Goal: Transaction & Acquisition: Purchase product/service

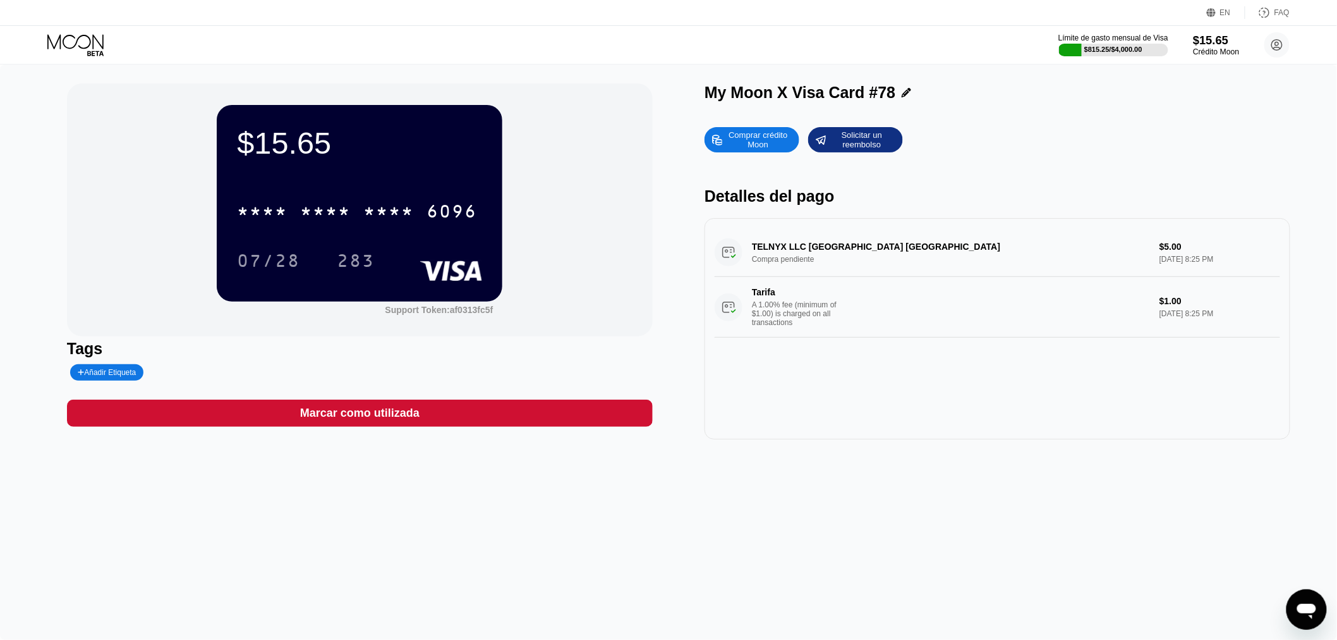
click at [1203, 43] on div "$15.65" at bounding box center [1216, 39] width 46 height 13
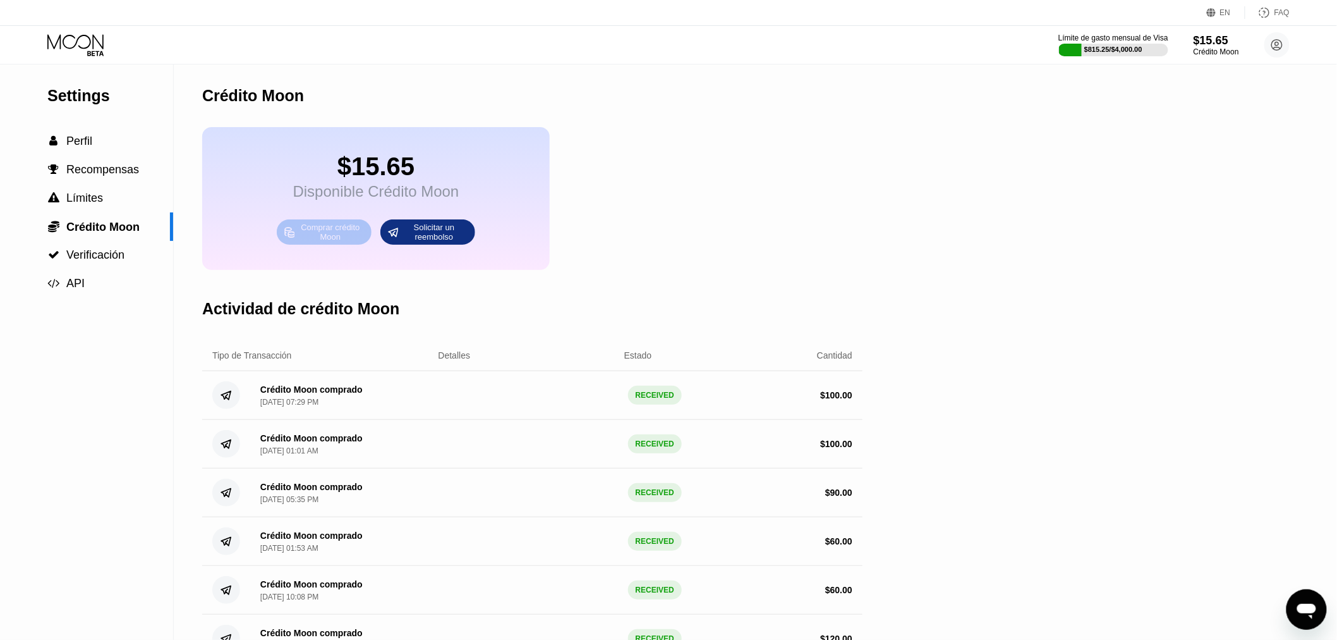
click at [330, 241] on div "Comprar crédito Moon" at bounding box center [331, 232] width 70 height 20
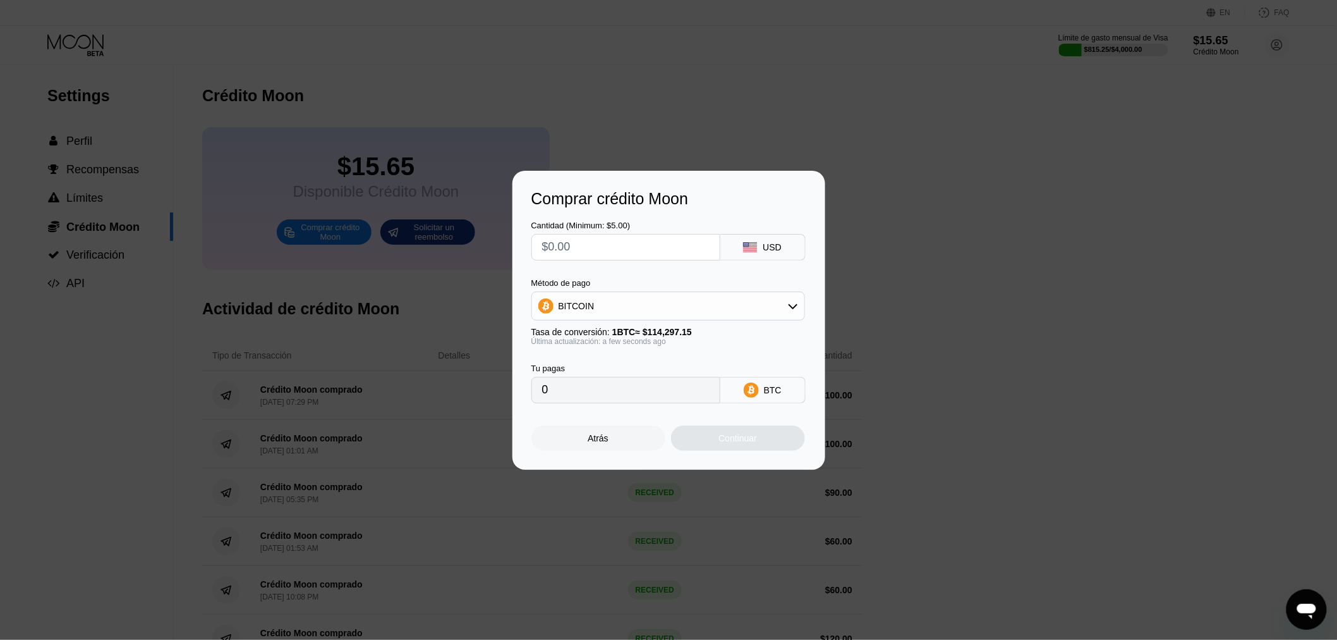
click at [607, 248] on input "text" at bounding box center [625, 246] width 167 height 25
type input "$1"
type input "0.00000875"
type input "$12"
type input "0.00010499"
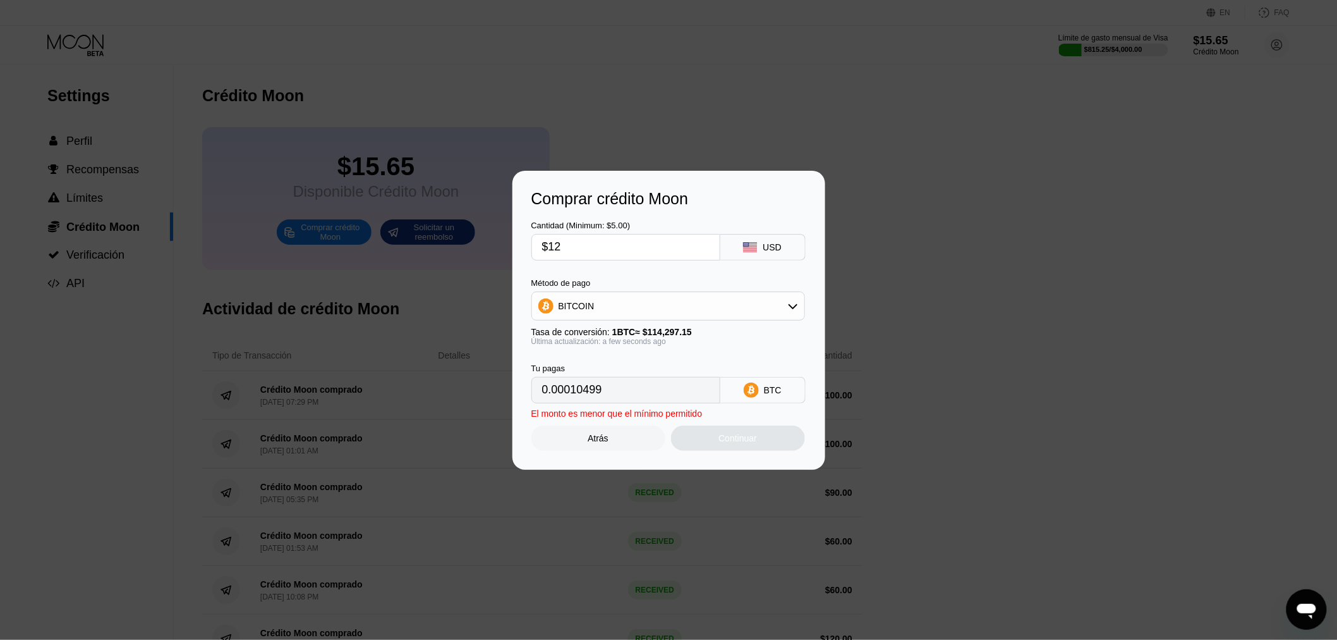
type input "$120"
type input "0.00104990"
type input "$120"
click at [722, 439] on div "Continuar" at bounding box center [738, 438] width 39 height 10
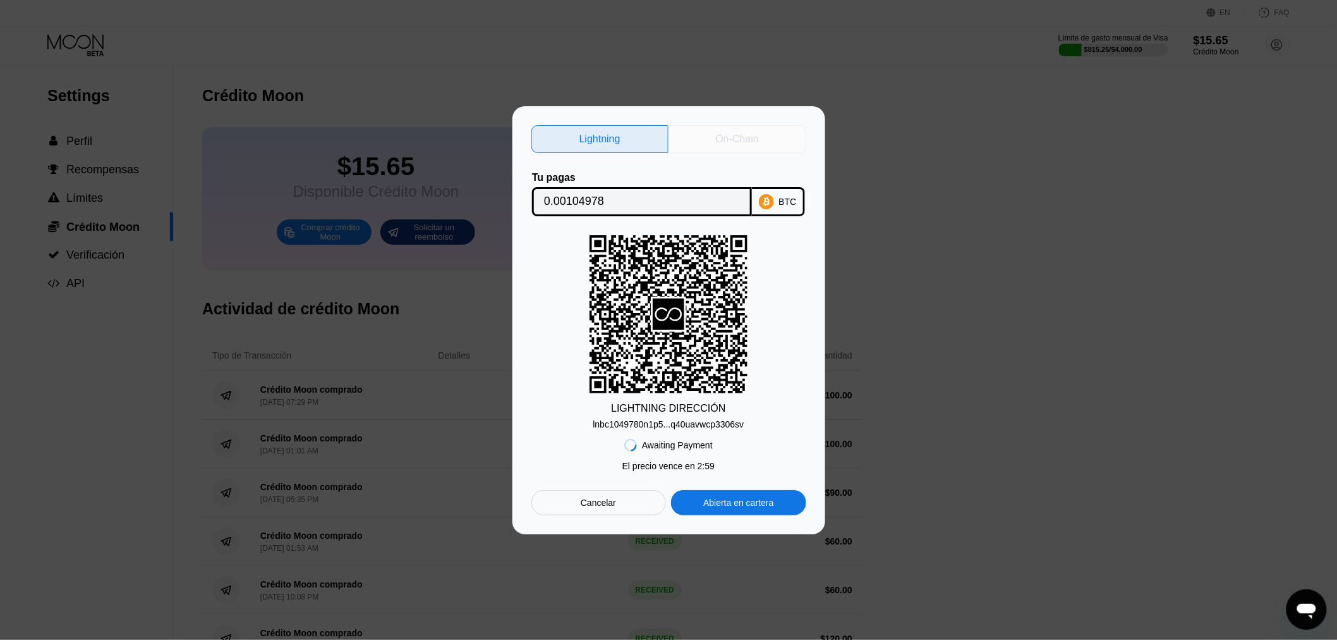
click at [739, 135] on div "On-Chain" at bounding box center [737, 139] width 43 height 13
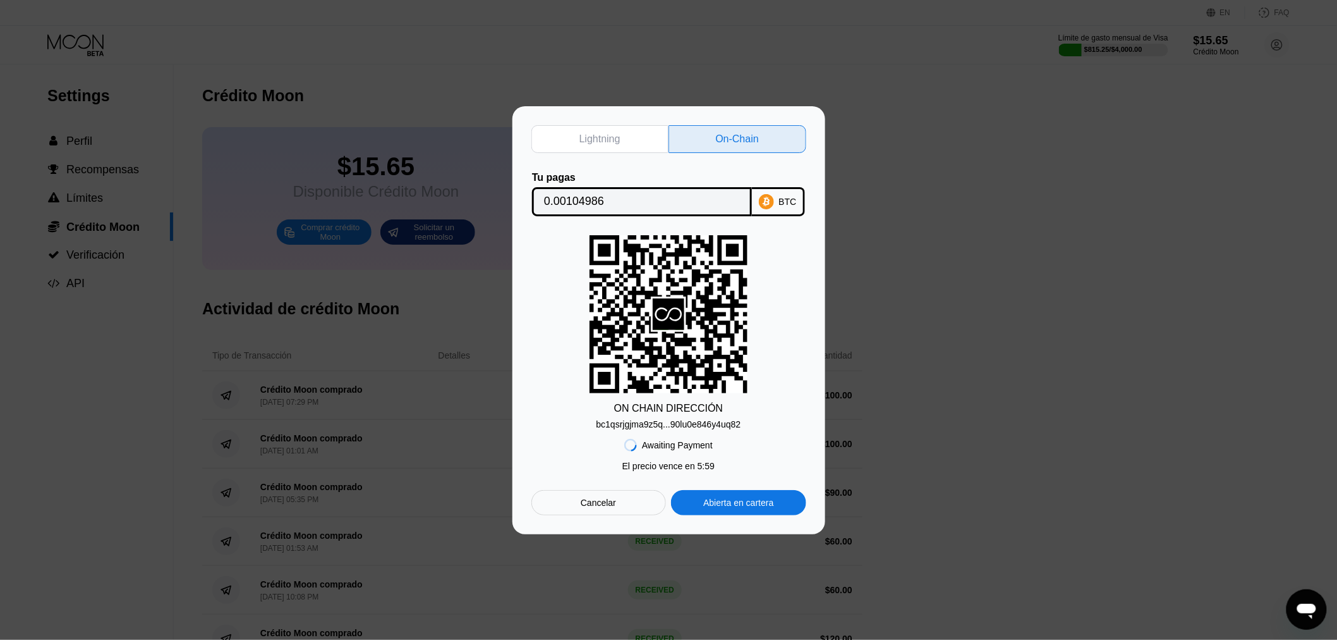
click at [667, 427] on div "bc1qsrjgjma9z5q...90lu0e846y4uq82" at bounding box center [669, 424] width 145 height 10
